Goal: Check status: Check status

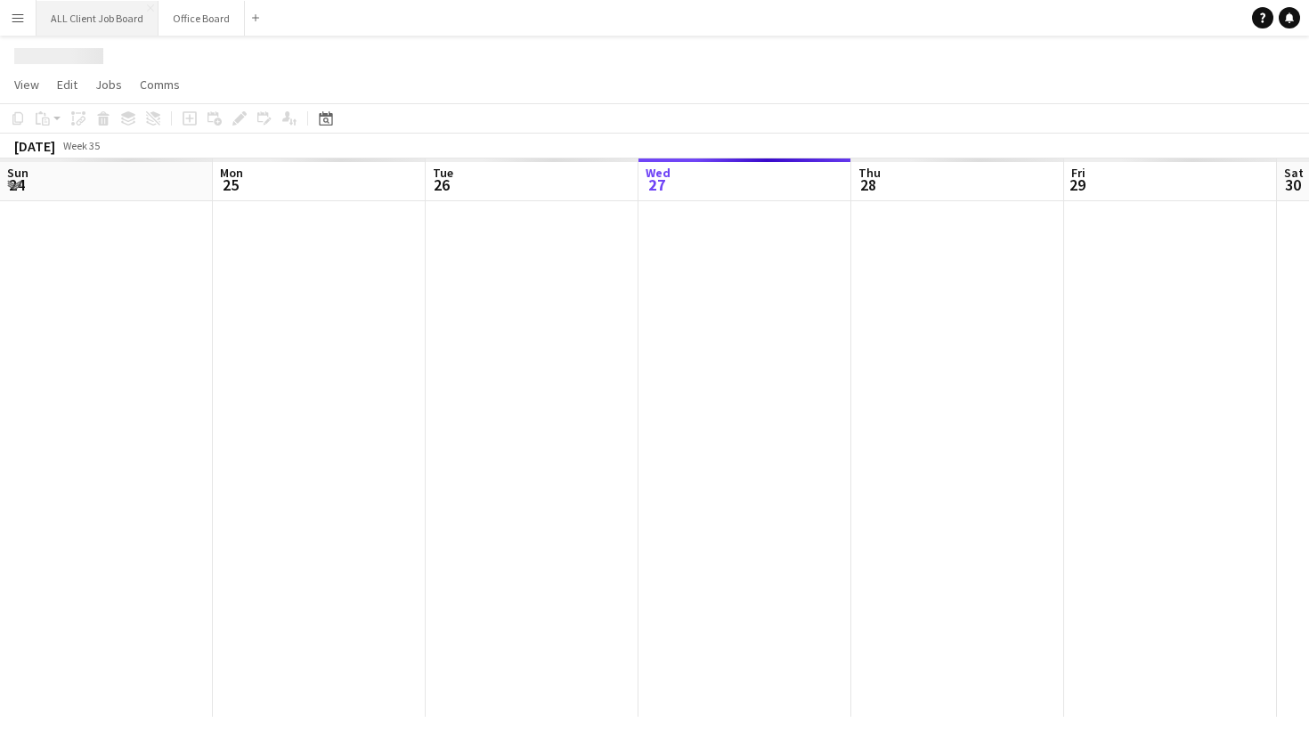
scroll to position [0, 426]
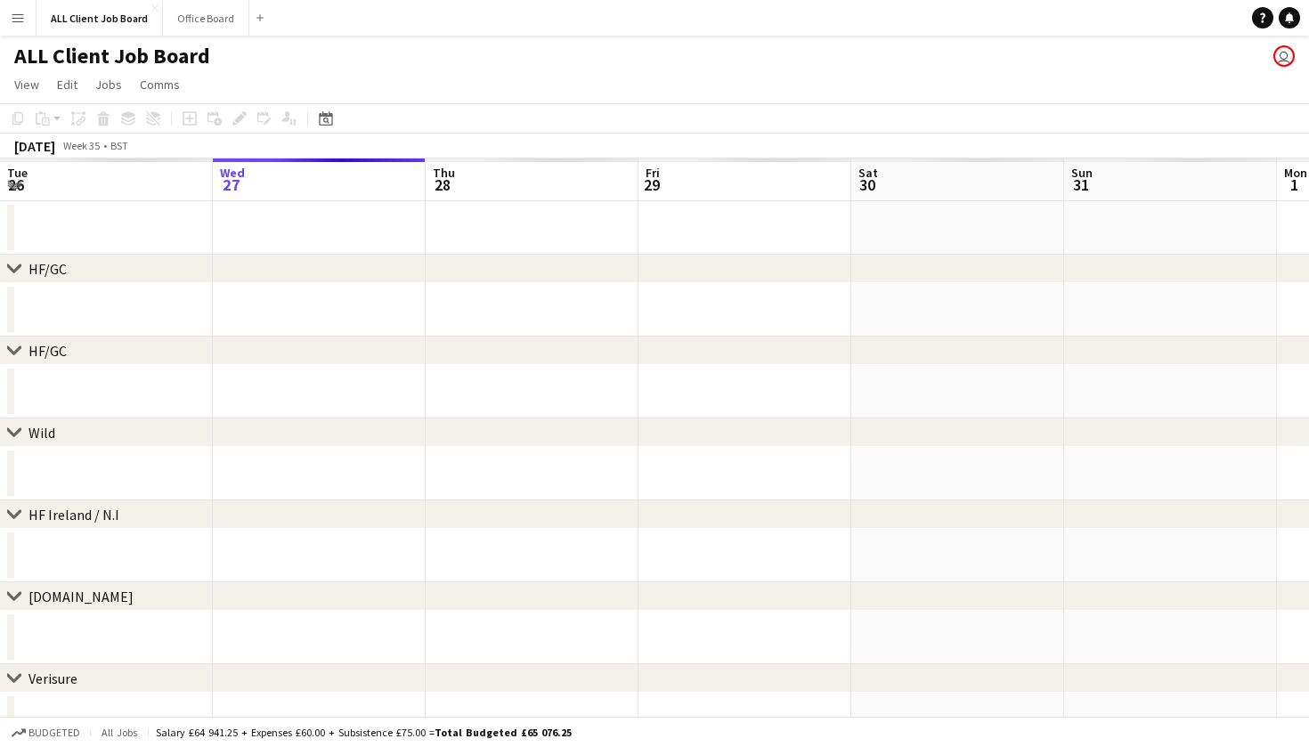
click at [17, 22] on app-icon "Menu" at bounding box center [18, 18] width 14 height 14
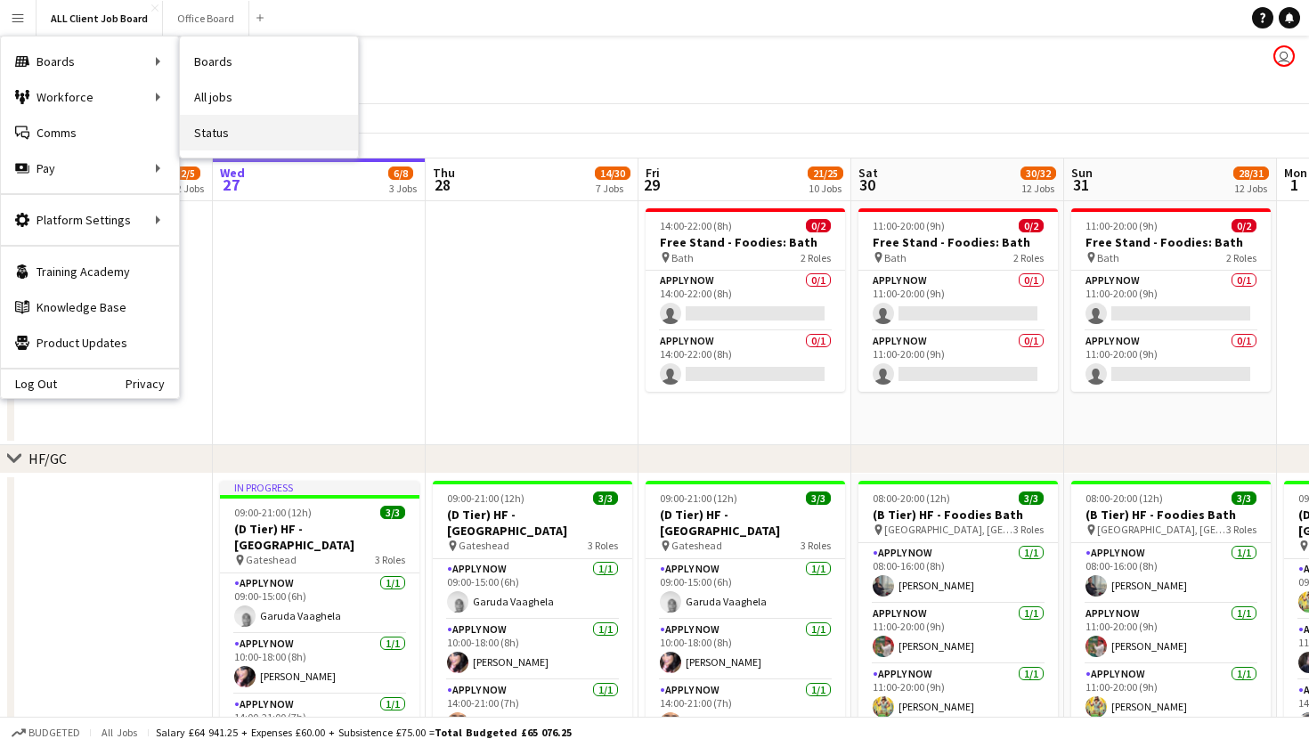
click at [224, 135] on link "Status" at bounding box center [269, 133] width 178 height 36
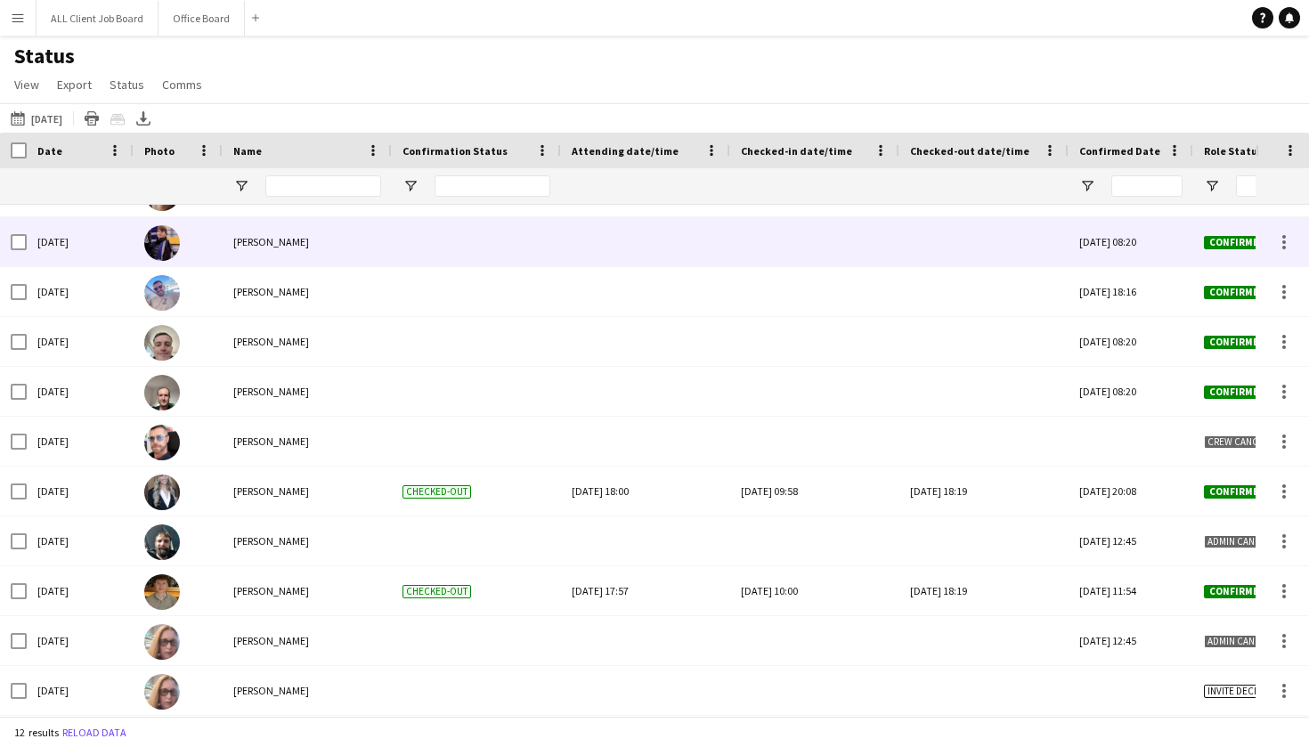
scroll to position [87, 0]
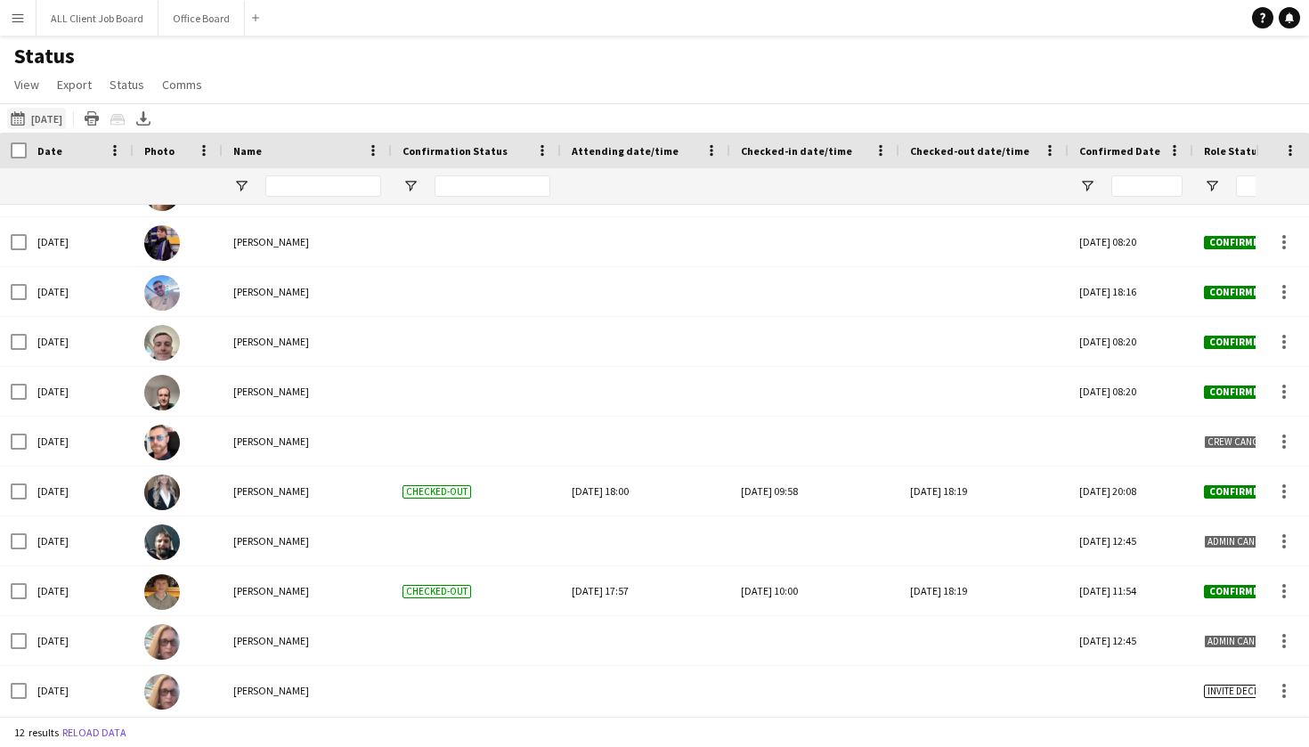
click at [59, 118] on button "[DATE] to [DATE] [DATE]" at bounding box center [36, 118] width 59 height 21
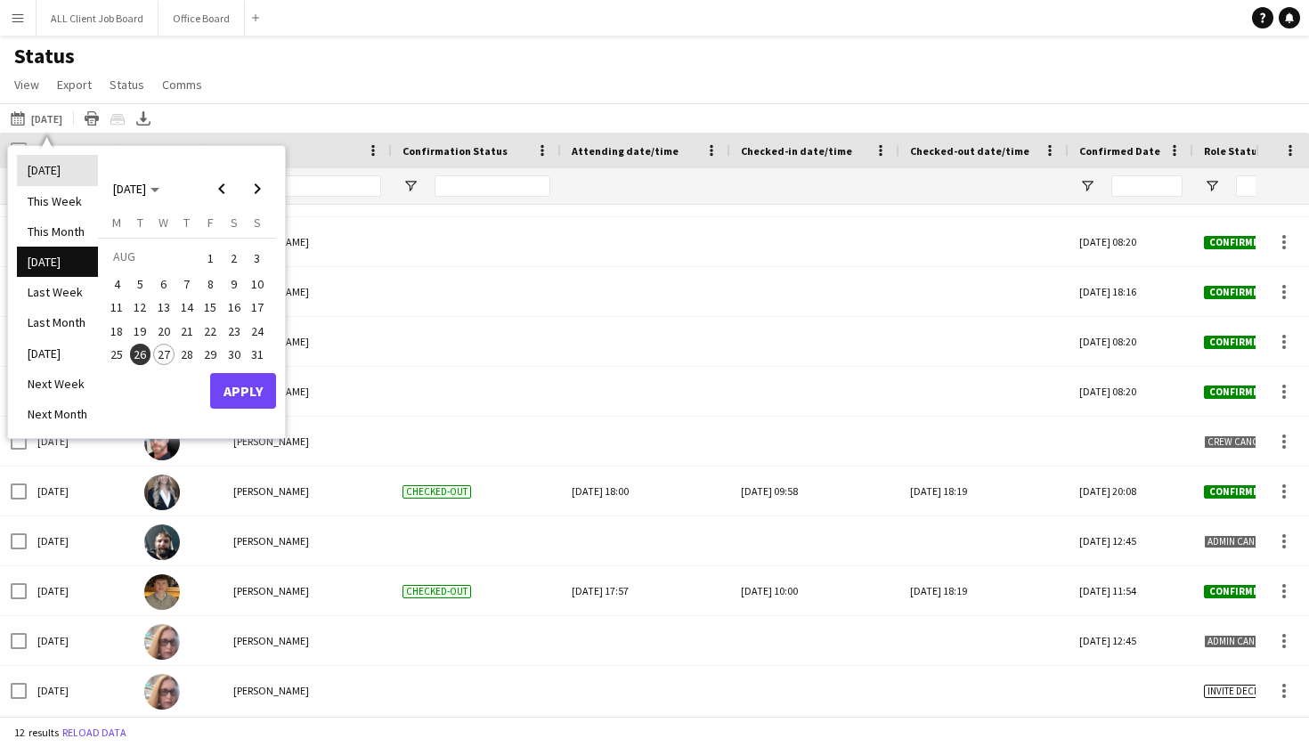
click at [45, 170] on li "[DATE]" at bounding box center [57, 170] width 81 height 30
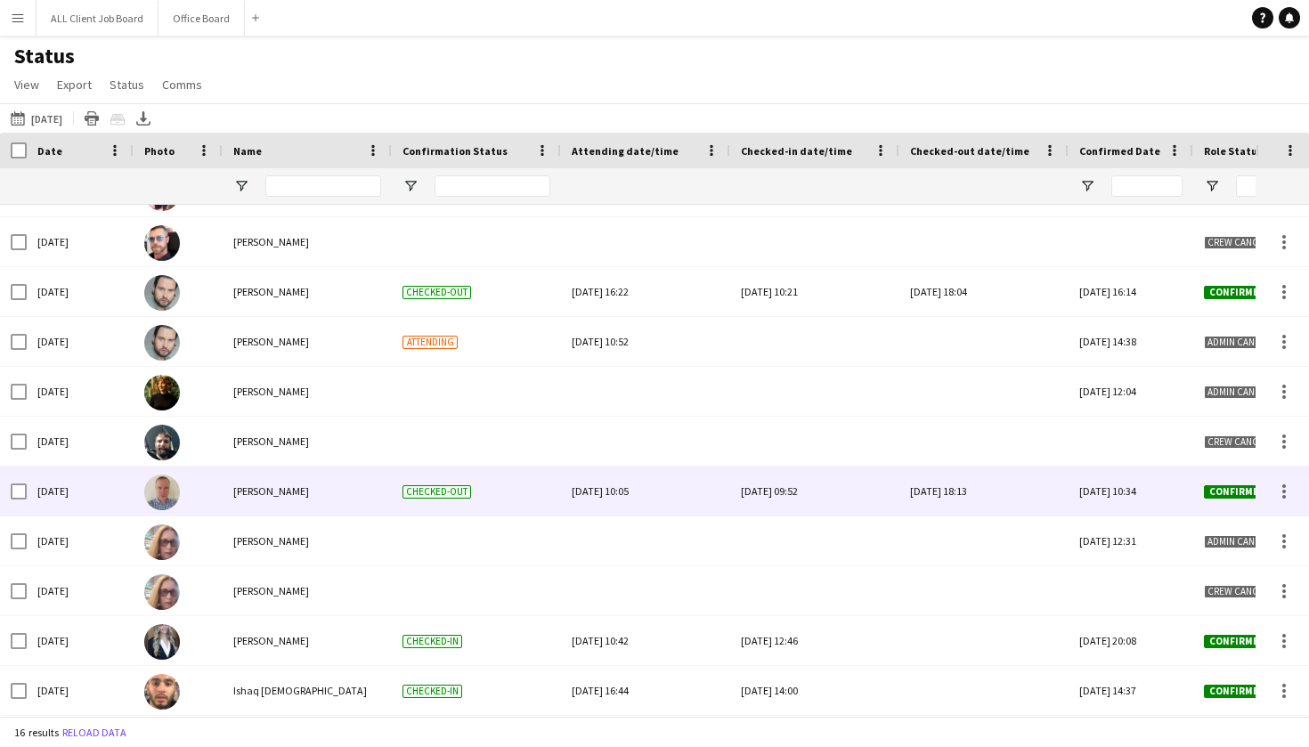
scroll to position [0, 0]
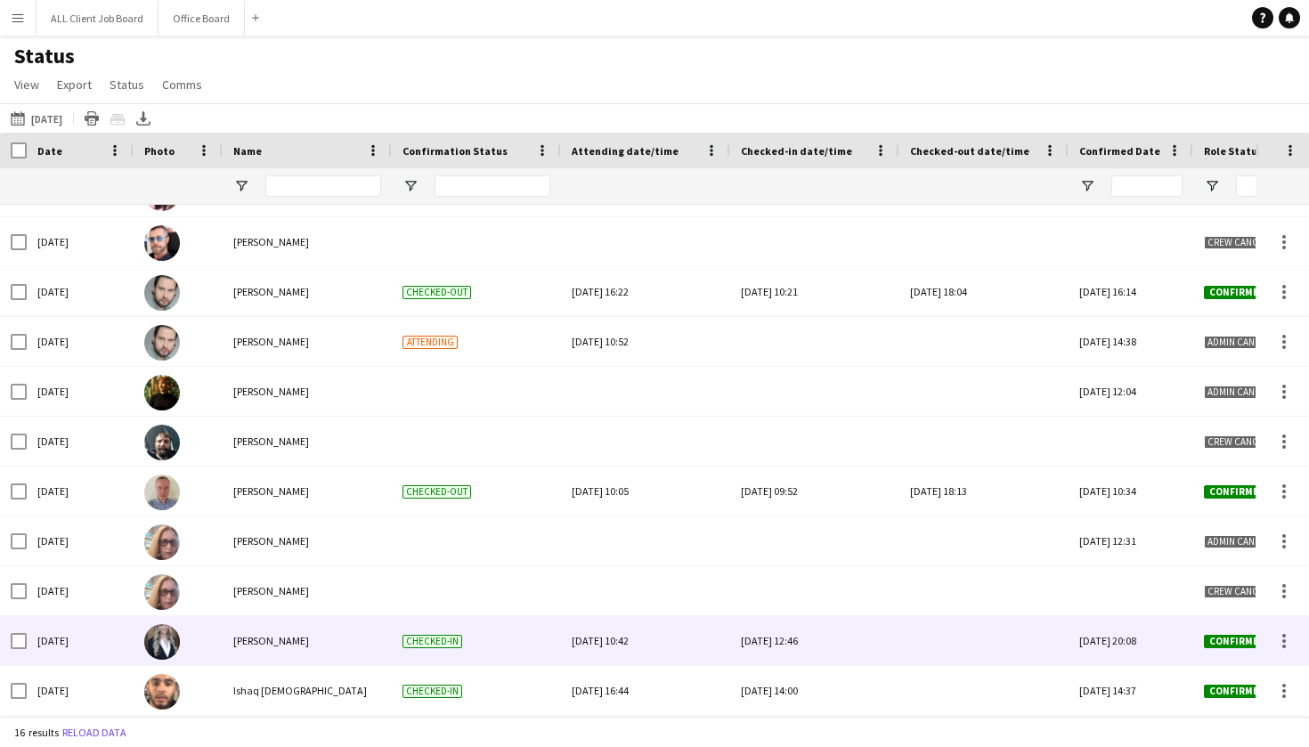
click at [995, 632] on div at bounding box center [984, 640] width 148 height 49
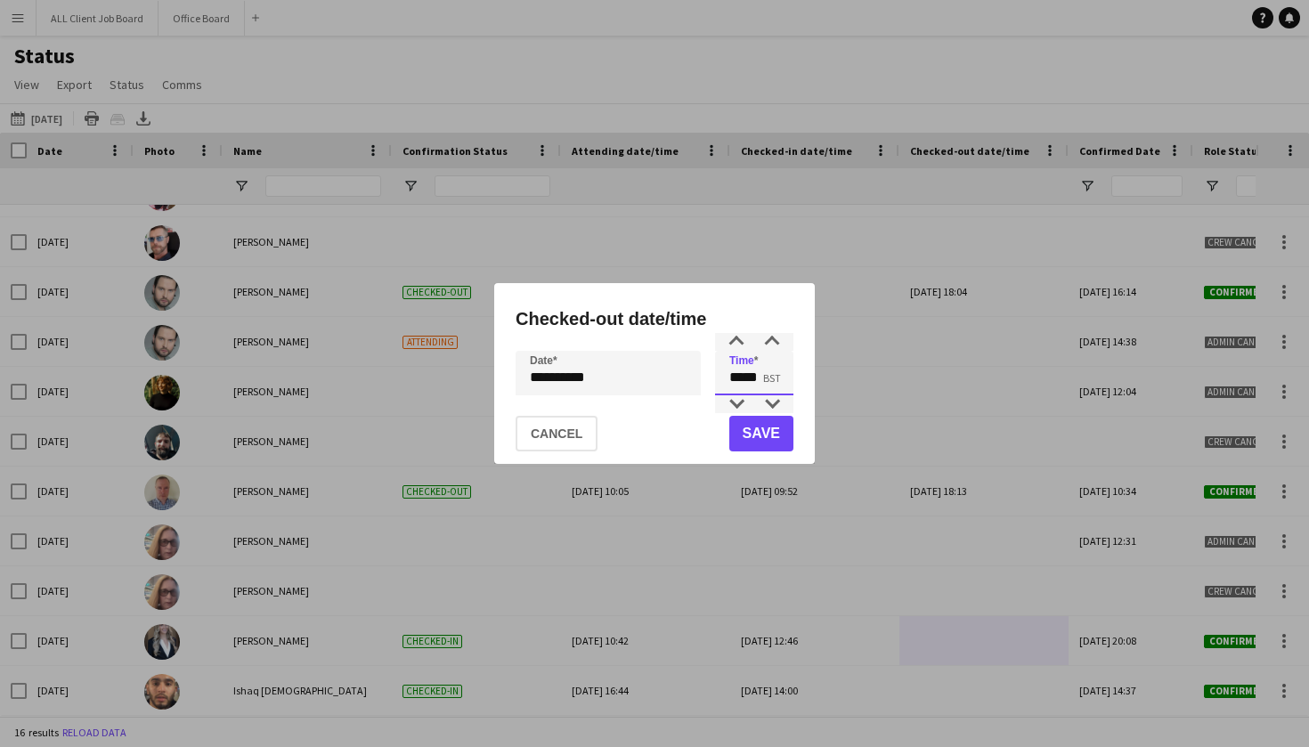
click at [773, 371] on input "*****" at bounding box center [754, 373] width 78 height 45
click at [737, 398] on div at bounding box center [737, 405] width 36 height 18
type input "*****"
click at [736, 337] on div at bounding box center [737, 342] width 36 height 18
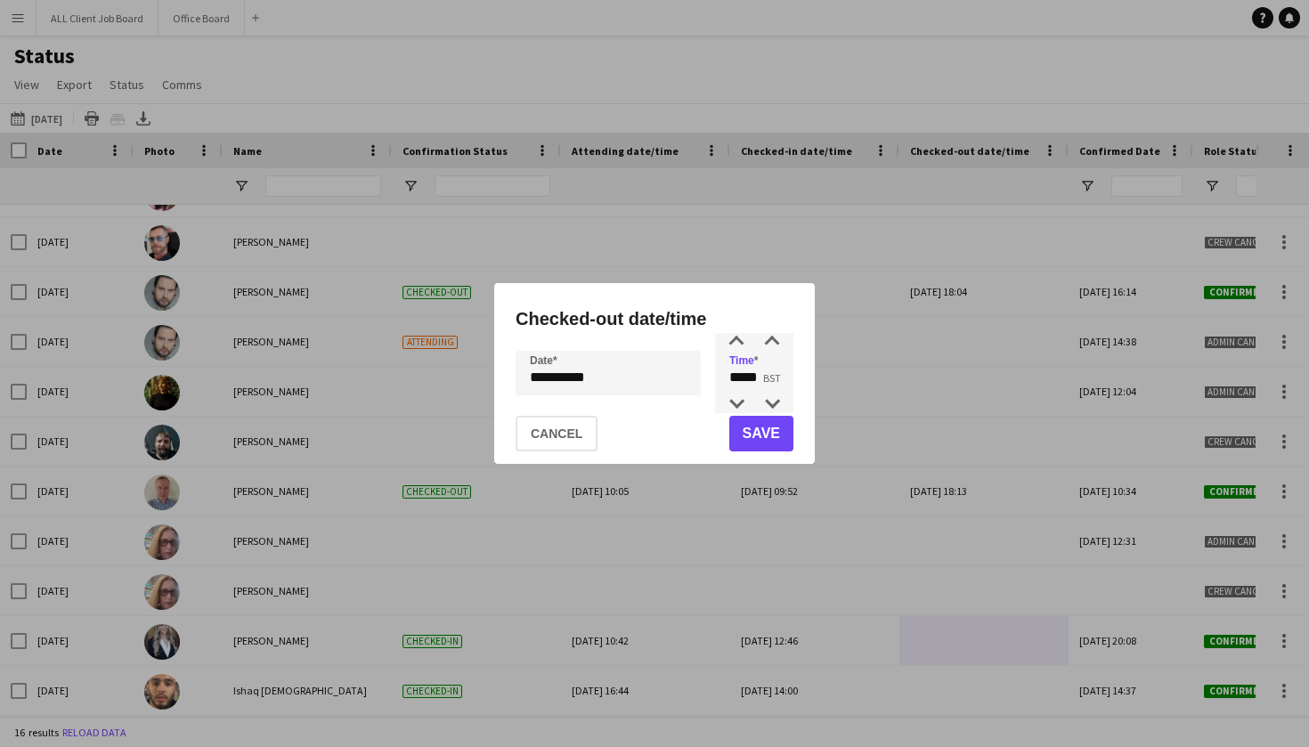
click at [778, 428] on button "Save" at bounding box center [762, 434] width 64 height 36
